Goal: Transaction & Acquisition: Purchase product/service

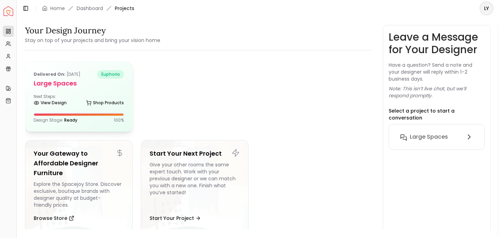
click at [88, 96] on div "Next Steps: View Design Shop Products" at bounding box center [79, 101] width 90 height 14
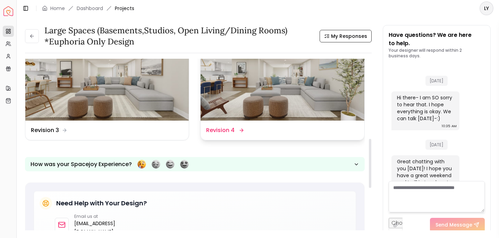
scroll to position [2041, 0]
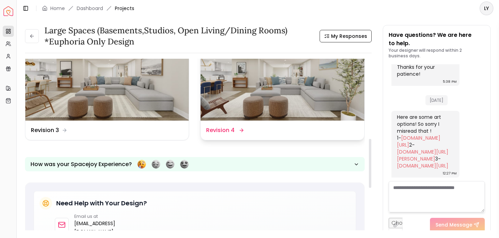
click at [254, 106] on img at bounding box center [283, 74] width 164 height 92
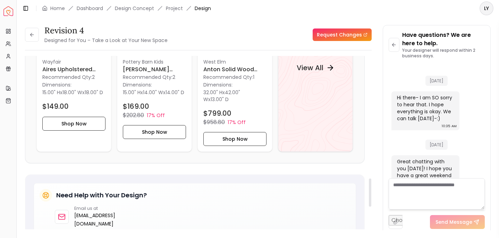
scroll to position [2044, 0]
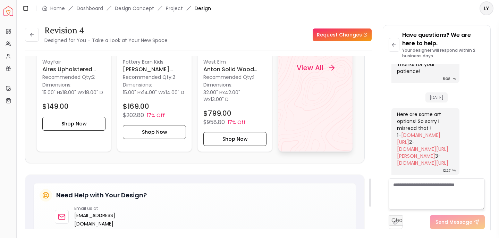
click at [314, 115] on div "View All" at bounding box center [315, 68] width 75 height 168
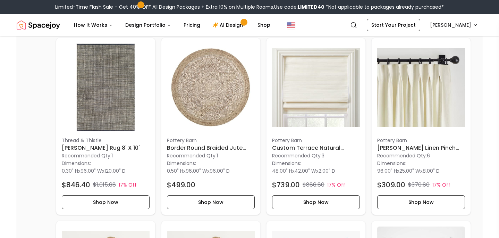
scroll to position [152, 0]
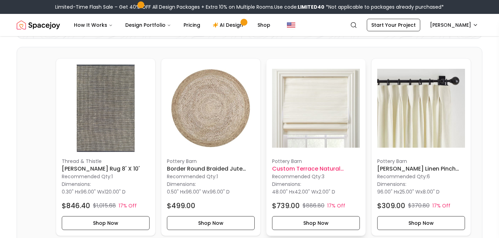
click at [299, 143] on img at bounding box center [316, 108] width 88 height 88
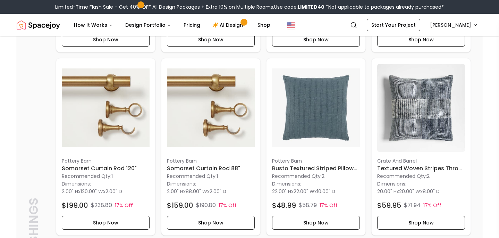
scroll to position [157, 0]
